Goal: Information Seeking & Learning: Find specific fact

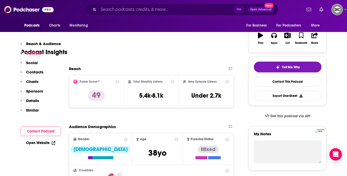
scroll to position [58, 0]
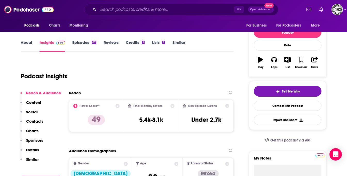
click at [130, 41] on link "Credits 1" at bounding box center [135, 46] width 19 height 12
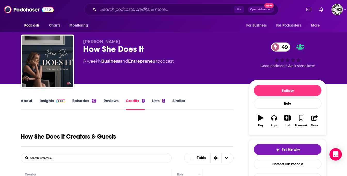
click at [48, 100] on link "Insights" at bounding box center [52, 104] width 26 height 12
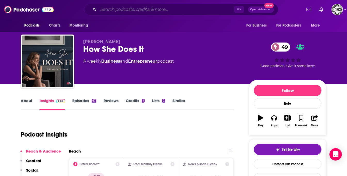
click at [164, 10] on input "Search podcasts, credits, & more..." at bounding box center [166, 9] width 136 height 8
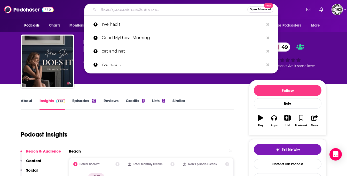
paste input "Power Play: Soft Power Unpacked"
type input "Power Play: Soft Power Unpacked"
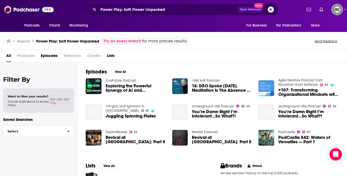
scroll to position [42, 0]
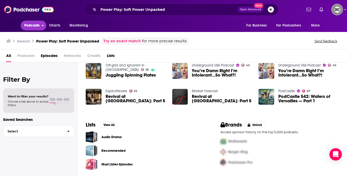
click at [40, 24] on button "Podcasts" at bounding box center [34, 26] width 26 height 10
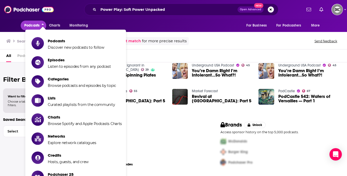
click at [35, 24] on span "Podcasts" at bounding box center [31, 25] width 15 height 7
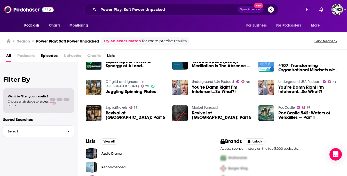
scroll to position [0, 0]
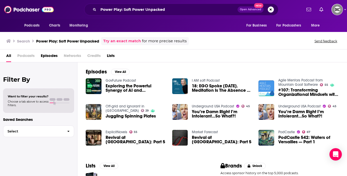
click at [25, 53] on span "Podcasts" at bounding box center [25, 57] width 17 height 11
click at [27, 55] on span "Podcasts" at bounding box center [25, 57] width 17 height 11
